Goal: Check status

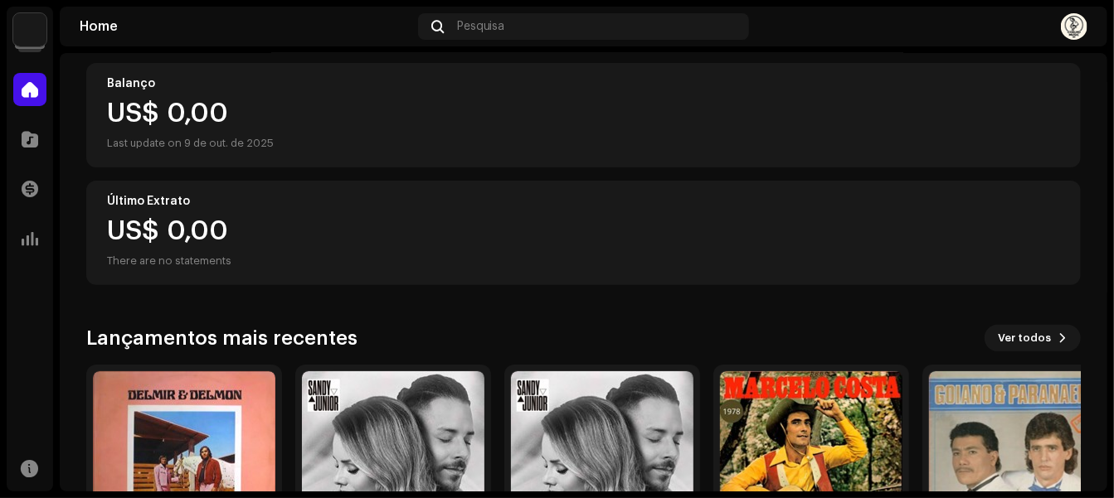
scroll to position [319, 0]
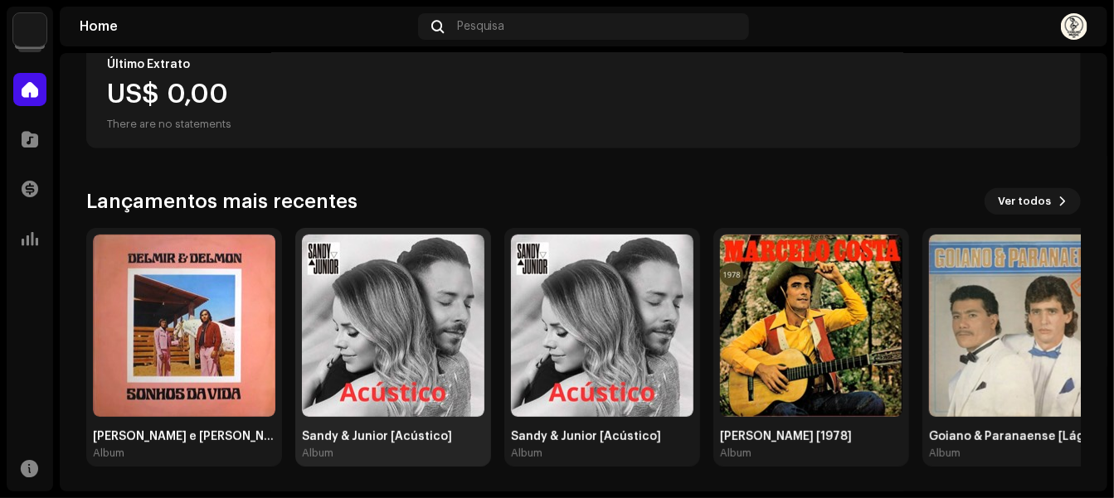
click at [361, 298] on img at bounding box center [393, 326] width 182 height 182
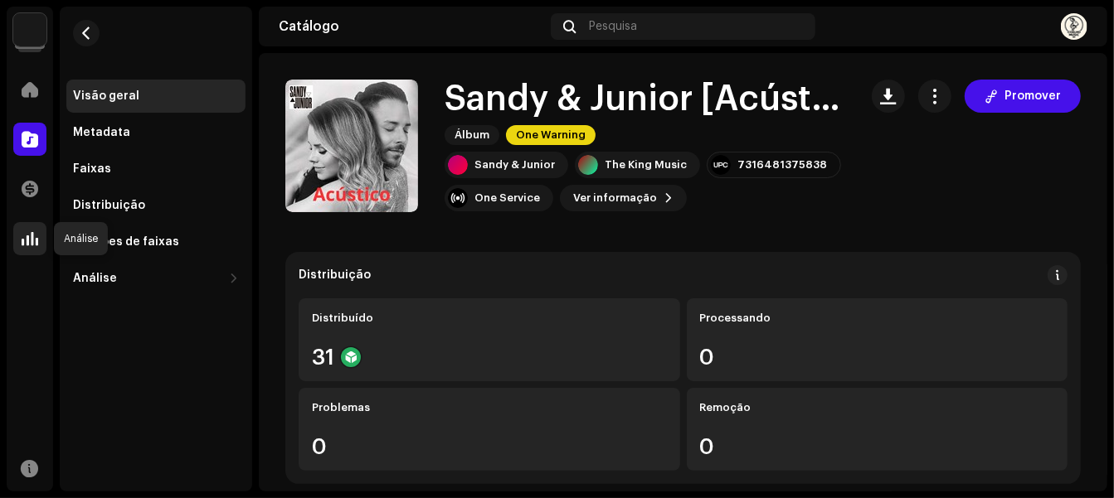
click at [13, 239] on div at bounding box center [29, 238] width 33 height 33
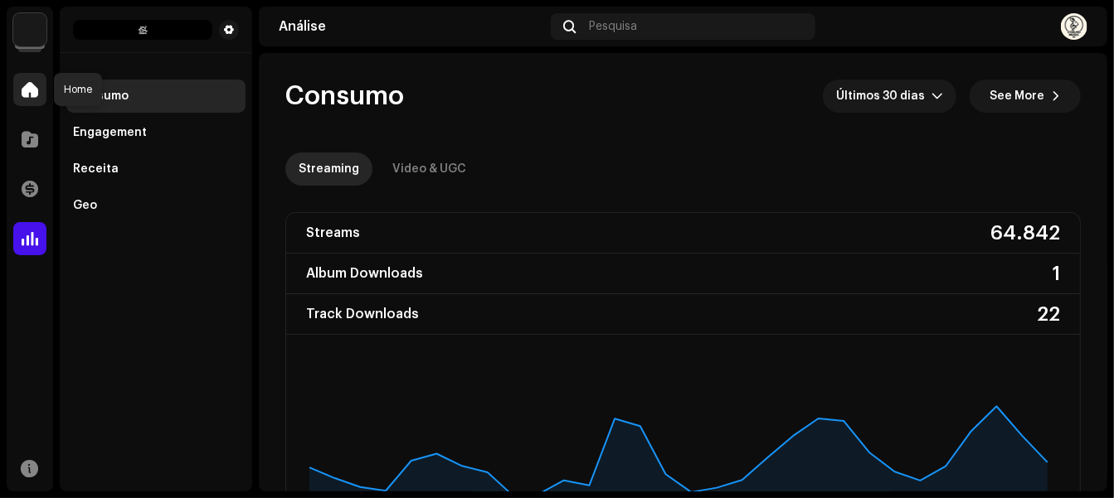
click at [22, 92] on span at bounding box center [30, 89] width 17 height 13
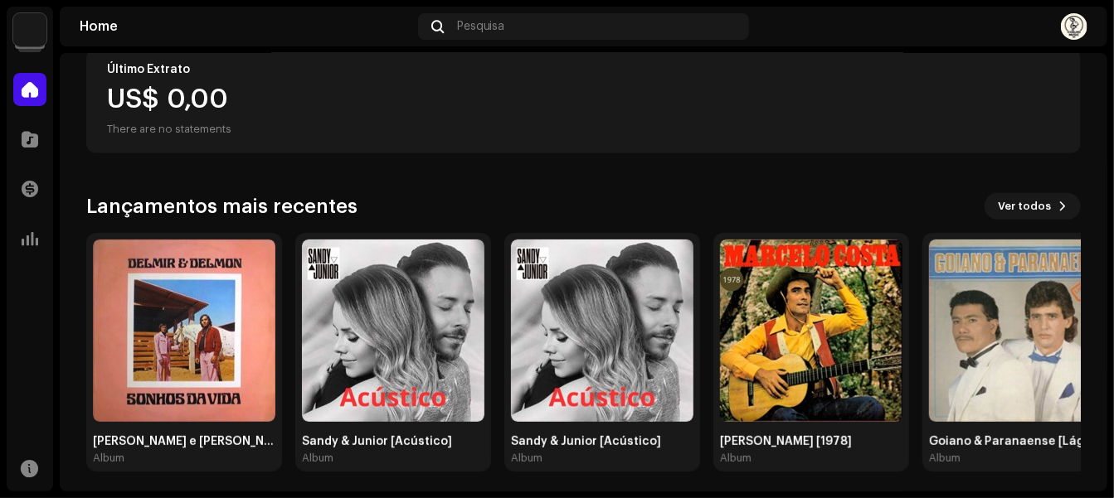
scroll to position [319, 0]
